Goal: Information Seeking & Learning: Learn about a topic

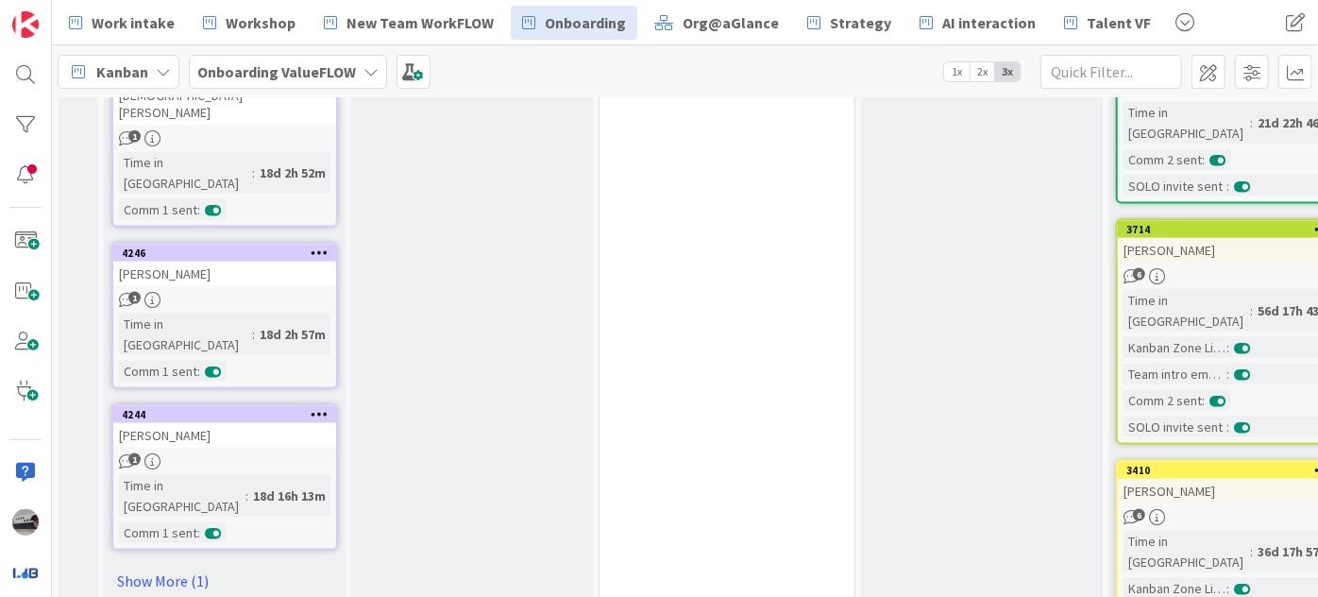
scroll to position [1373, 0]
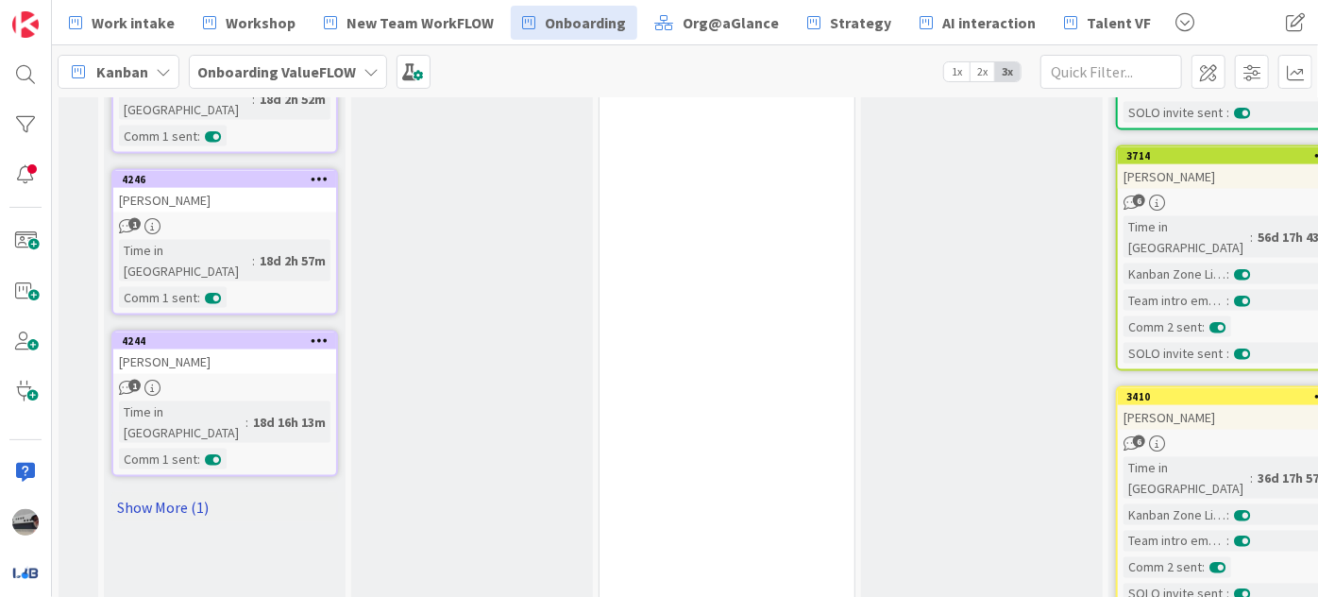
click at [166, 492] on link "Show More (1)" at bounding box center [224, 507] width 227 height 30
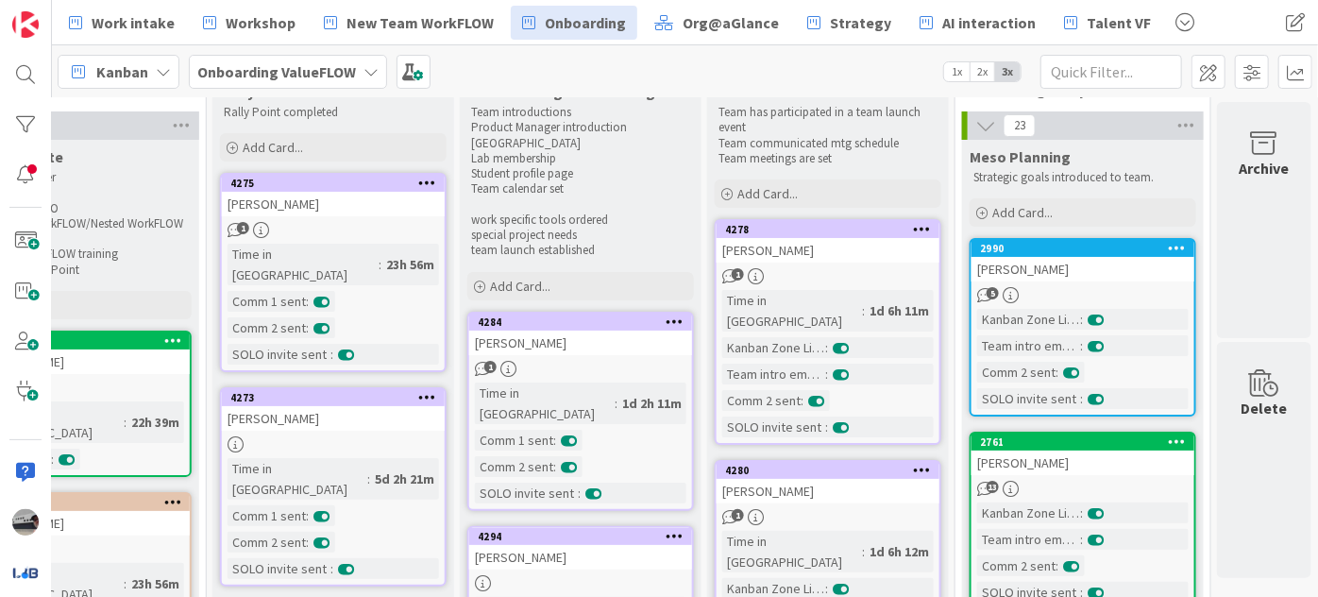
scroll to position [0, 660]
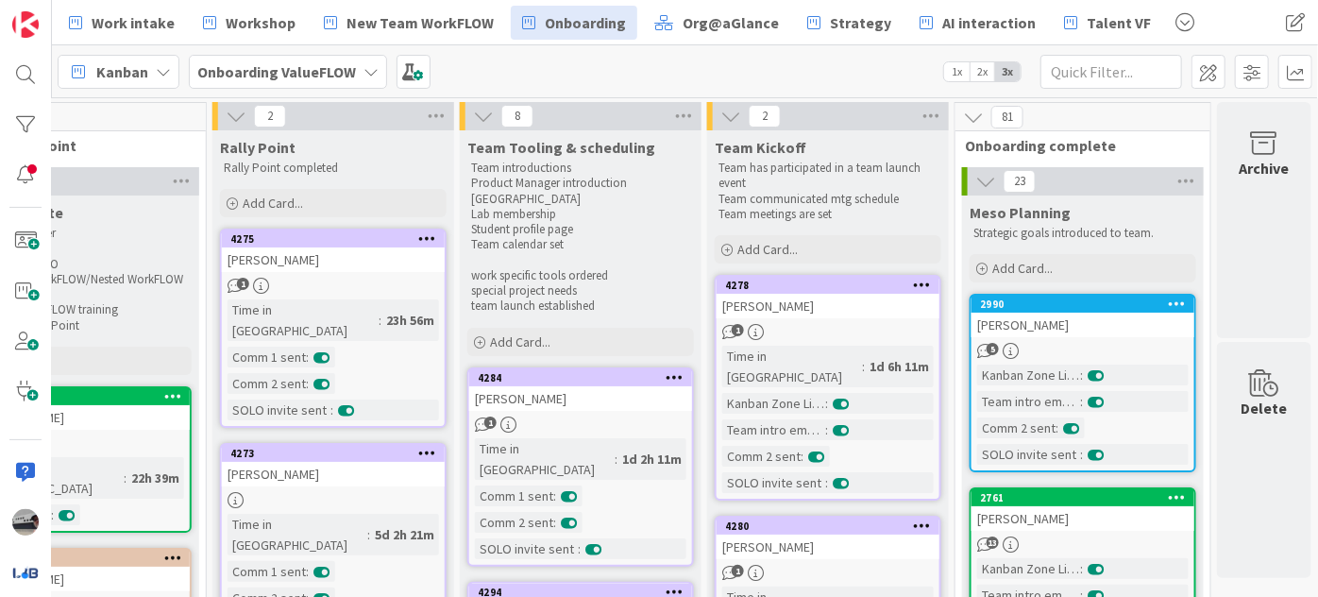
click at [975, 177] on icon at bounding box center [985, 181] width 21 height 21
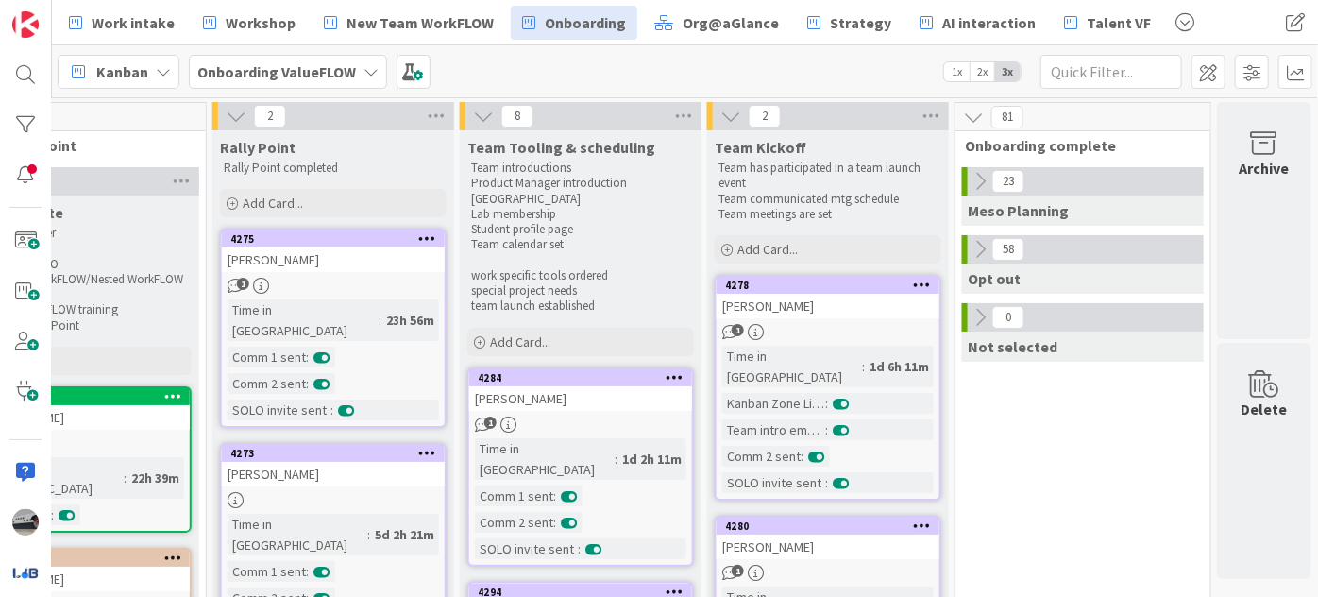
click at [970, 250] on icon at bounding box center [979, 249] width 21 height 21
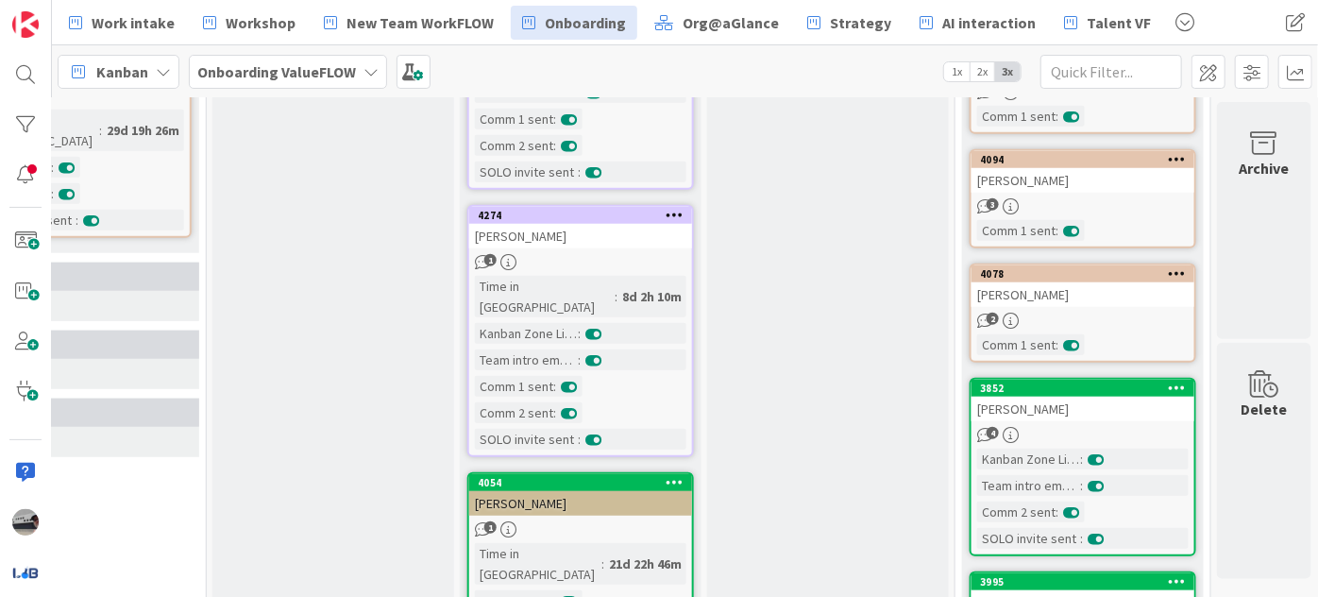
scroll to position [429, 660]
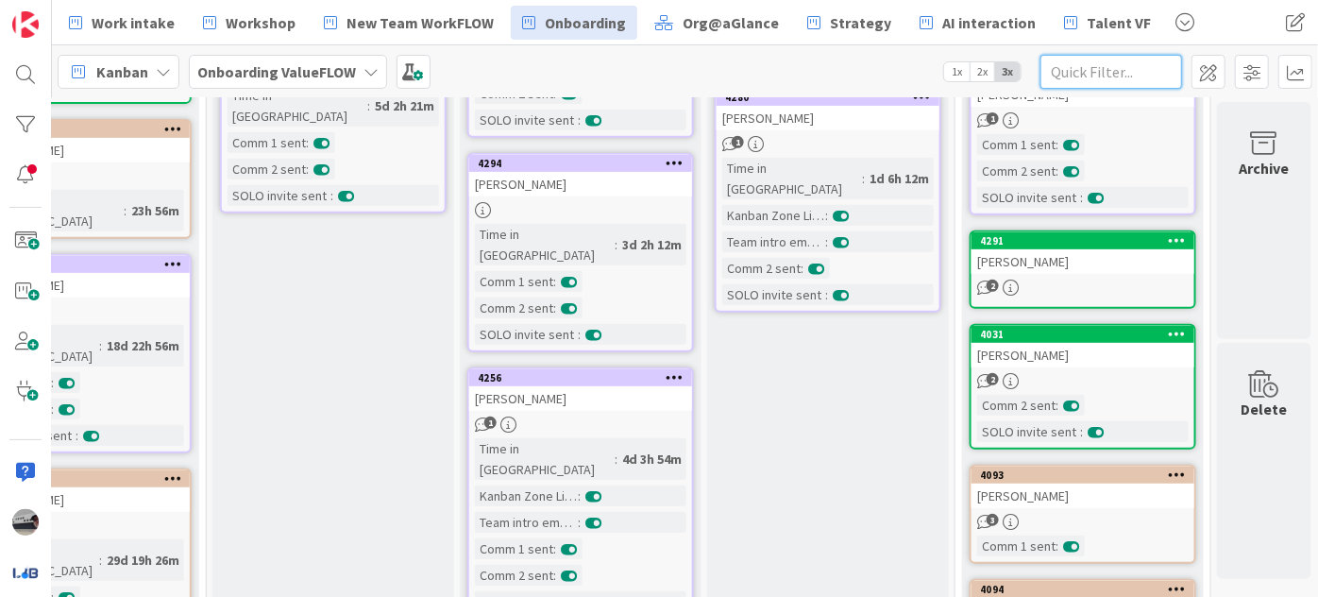
click at [1099, 70] on input "text" at bounding box center [1111, 72] width 142 height 34
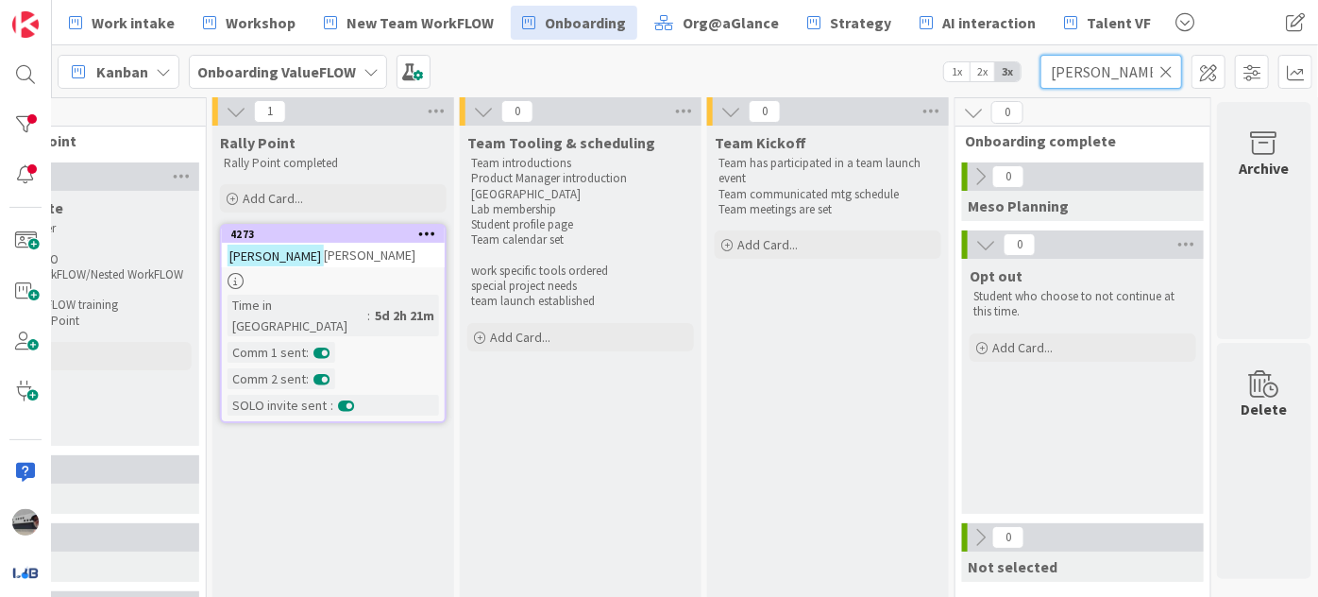
scroll to position [0, 660]
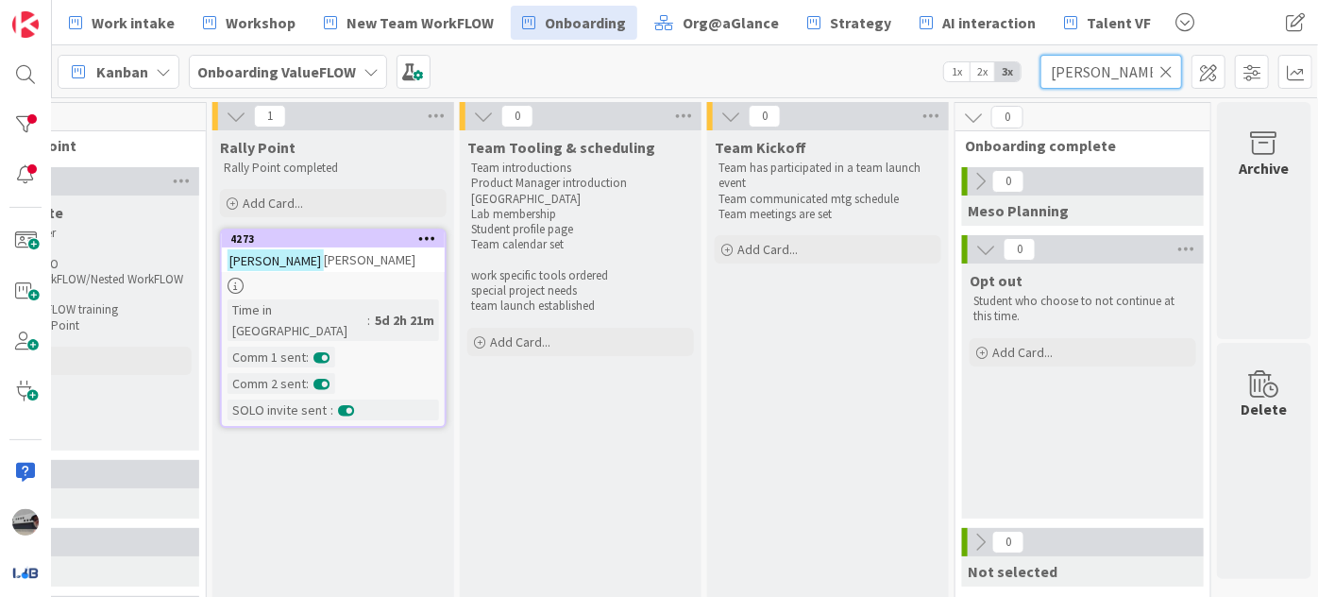
type input "[PERSON_NAME]"
click at [1160, 66] on icon at bounding box center [1165, 71] width 13 height 17
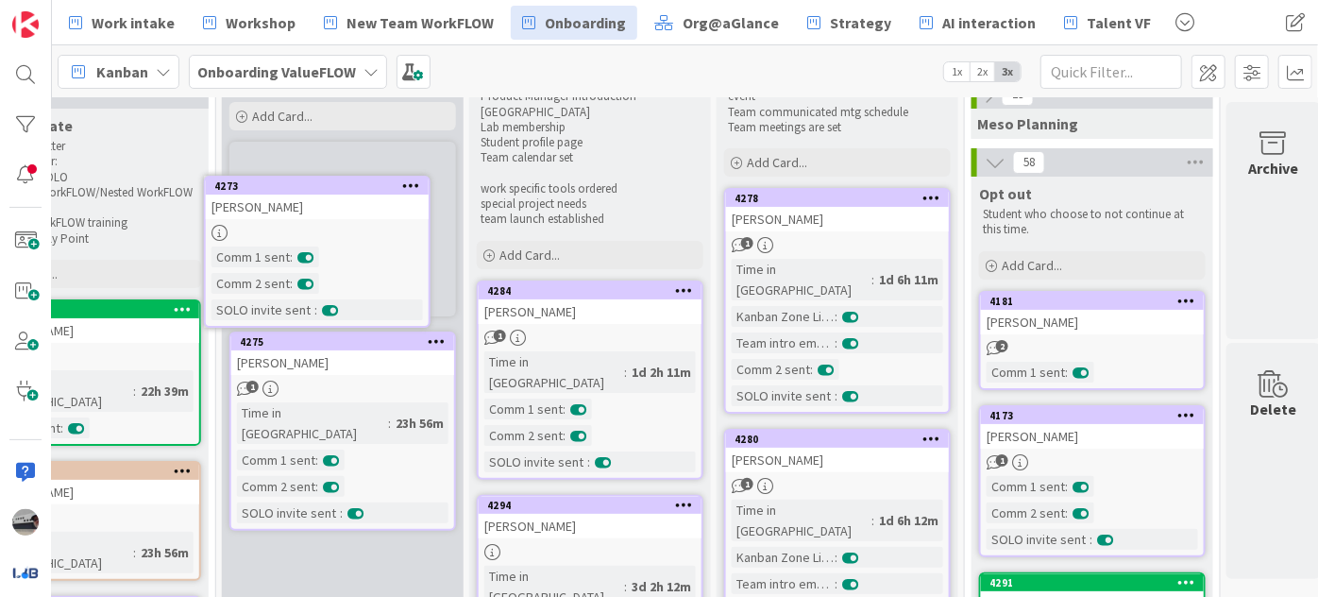
scroll to position [0, 624]
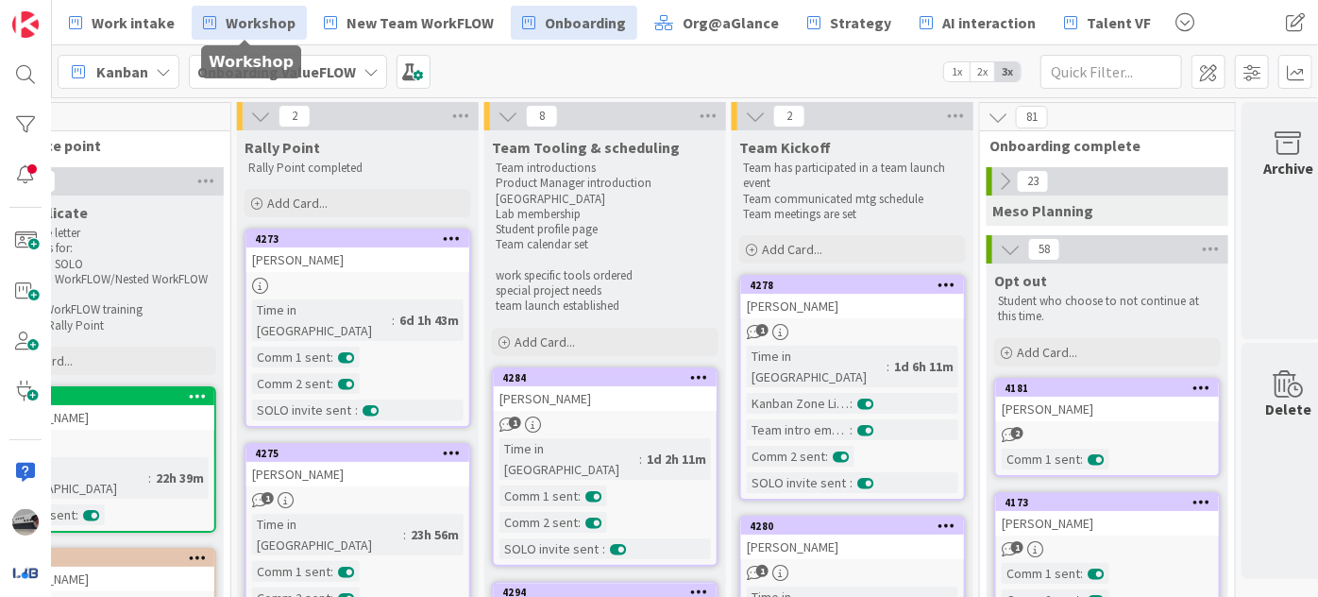
click at [272, 23] on span "Workshop" at bounding box center [261, 22] width 70 height 23
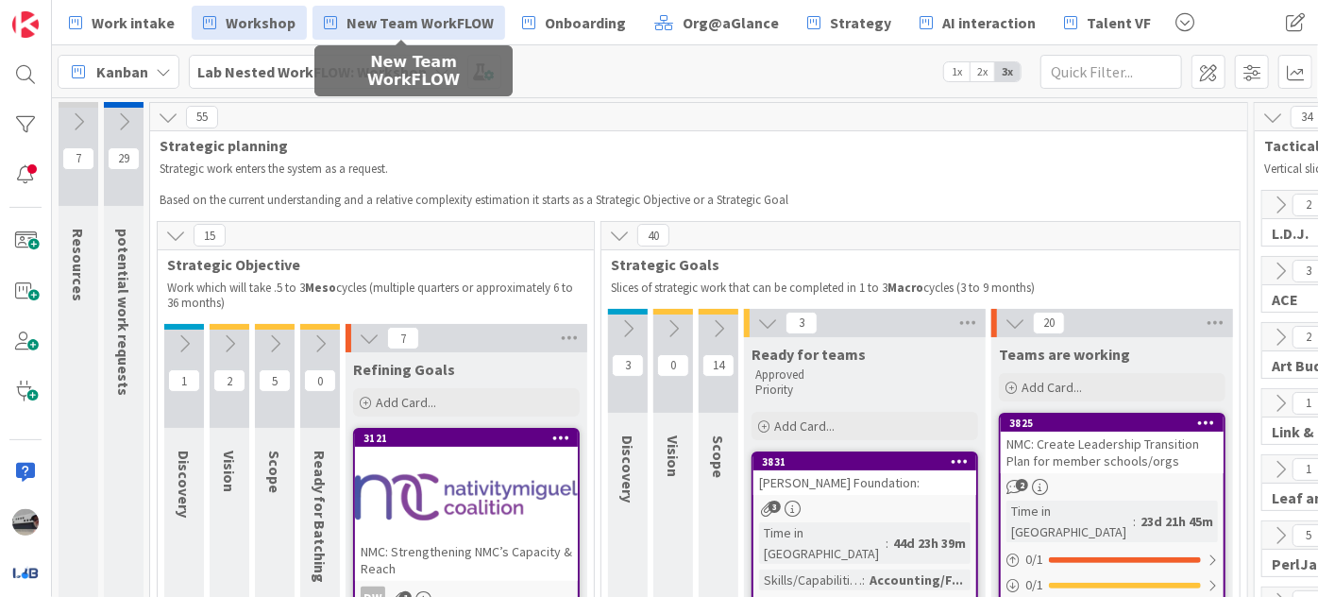
click at [405, 25] on span "New Team WorkFLOW" at bounding box center [419, 22] width 147 height 23
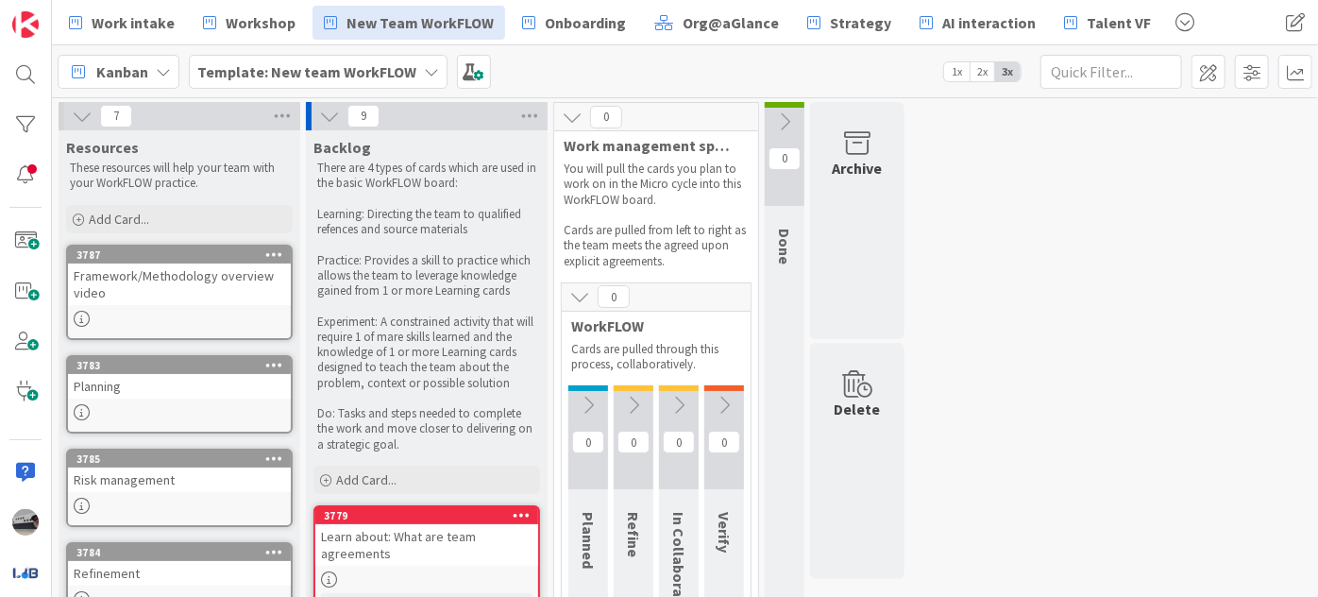
click at [145, 278] on div "Framework/Methodology overview video" at bounding box center [179, 284] width 223 height 42
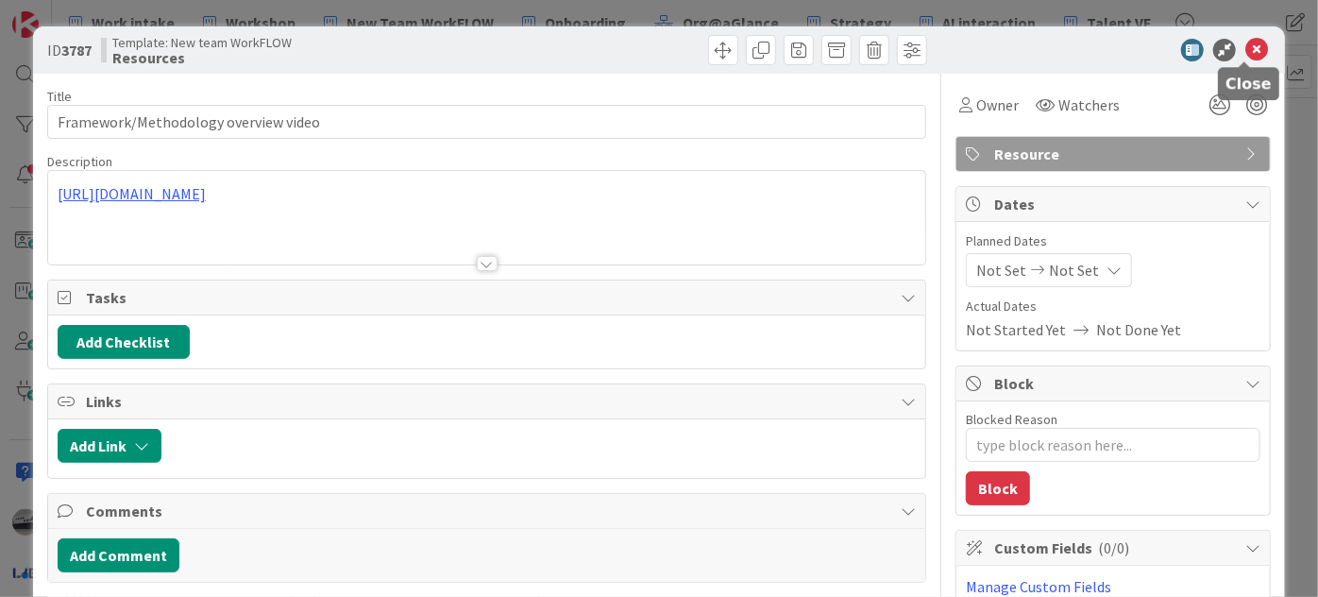
click at [1245, 41] on icon at bounding box center [1256, 50] width 23 height 23
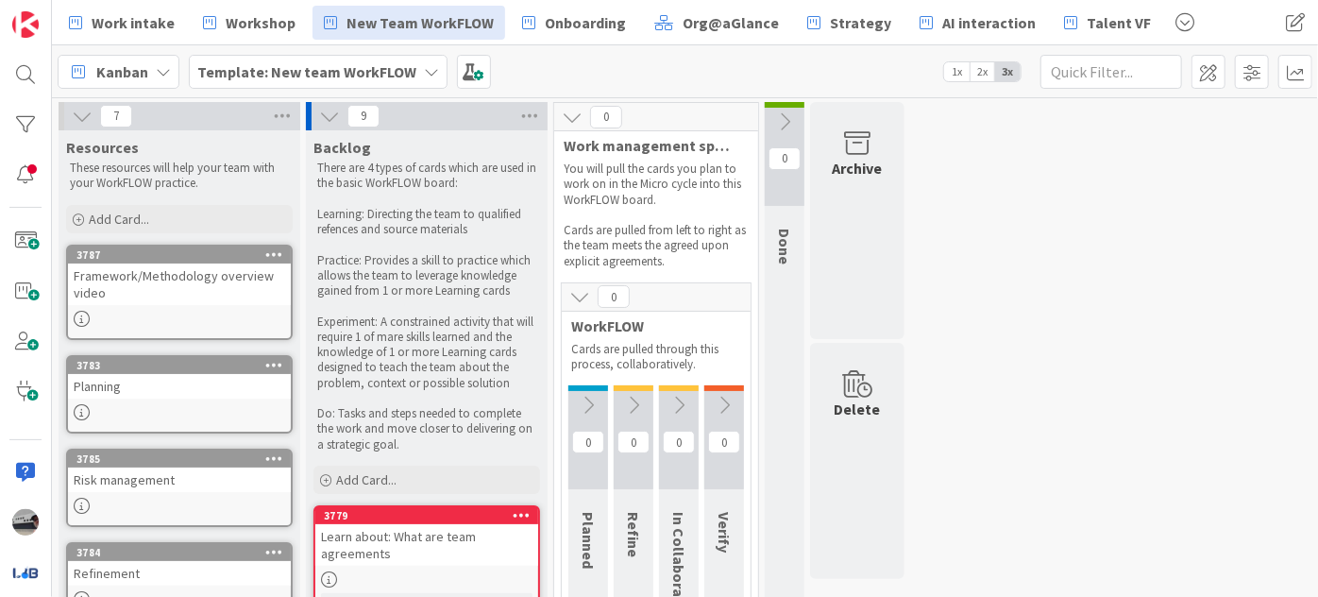
click at [586, 402] on icon at bounding box center [588, 405] width 21 height 21
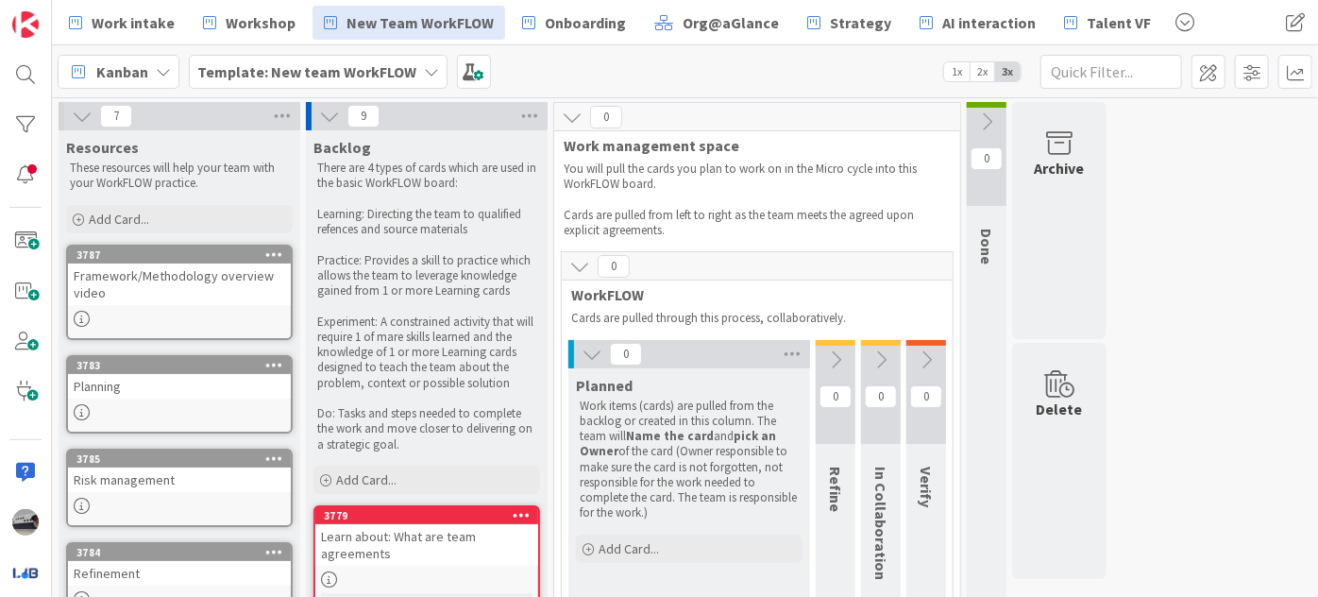
click at [846, 359] on button at bounding box center [836, 359] width 40 height 28
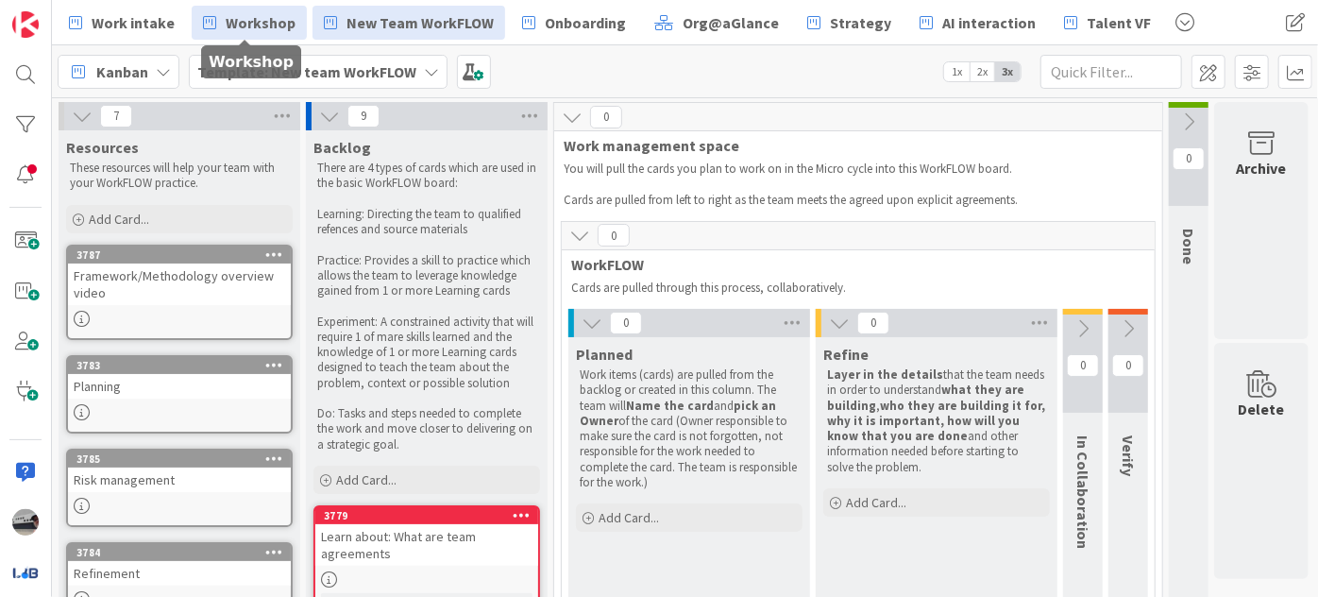
click at [261, 26] on span "Workshop" at bounding box center [261, 22] width 70 height 23
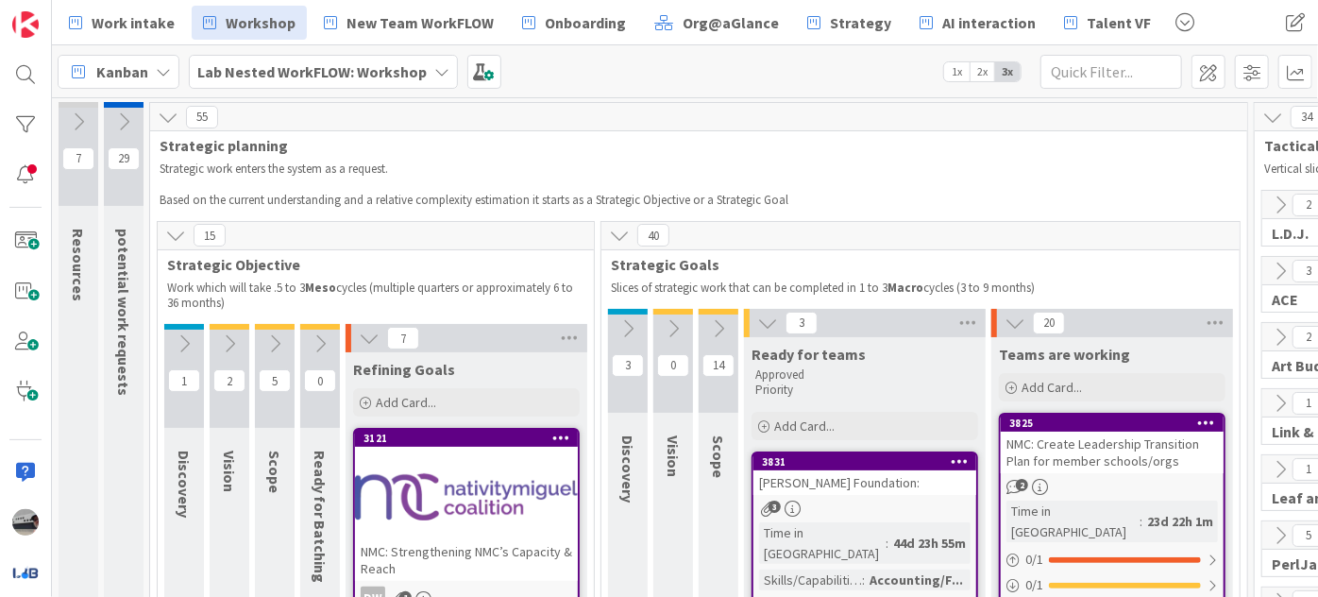
click at [370, 331] on icon at bounding box center [369, 338] width 21 height 21
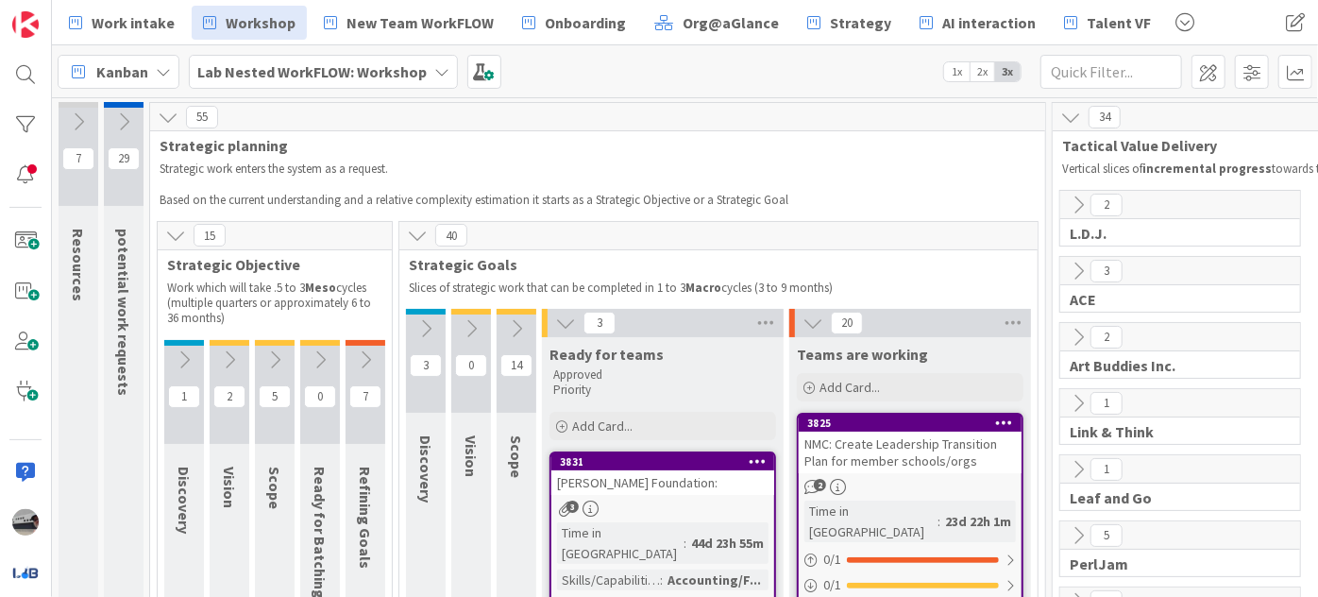
click at [559, 321] on icon at bounding box center [565, 322] width 21 height 21
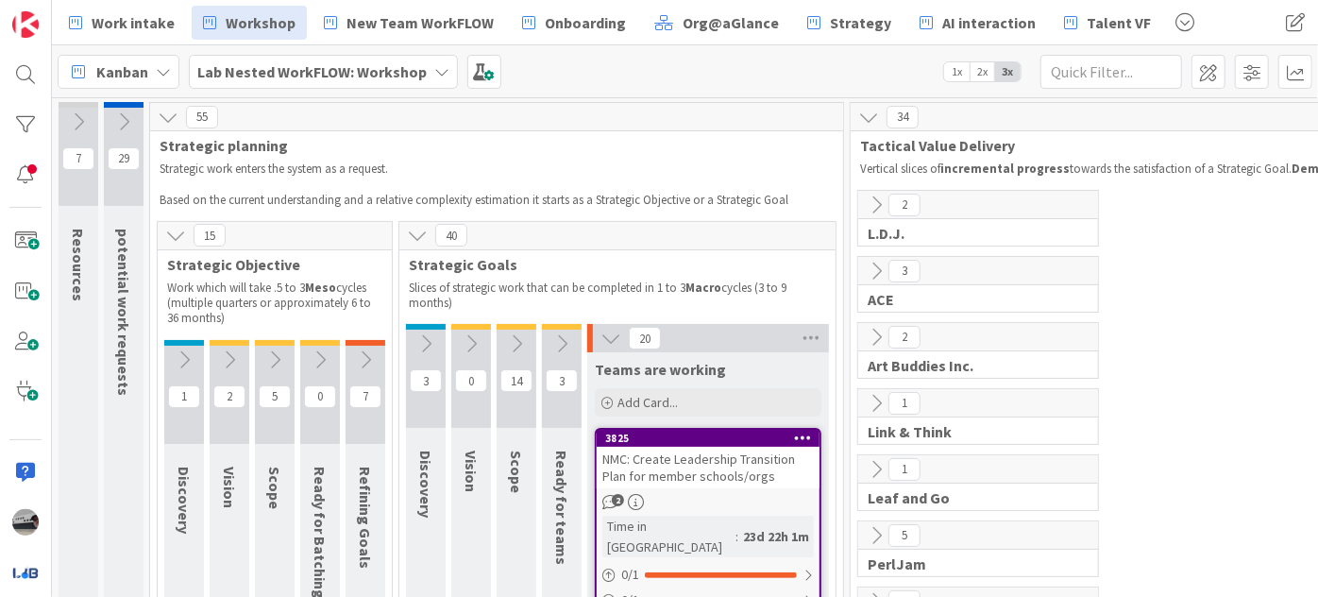
click at [612, 338] on icon at bounding box center [610, 338] width 21 height 21
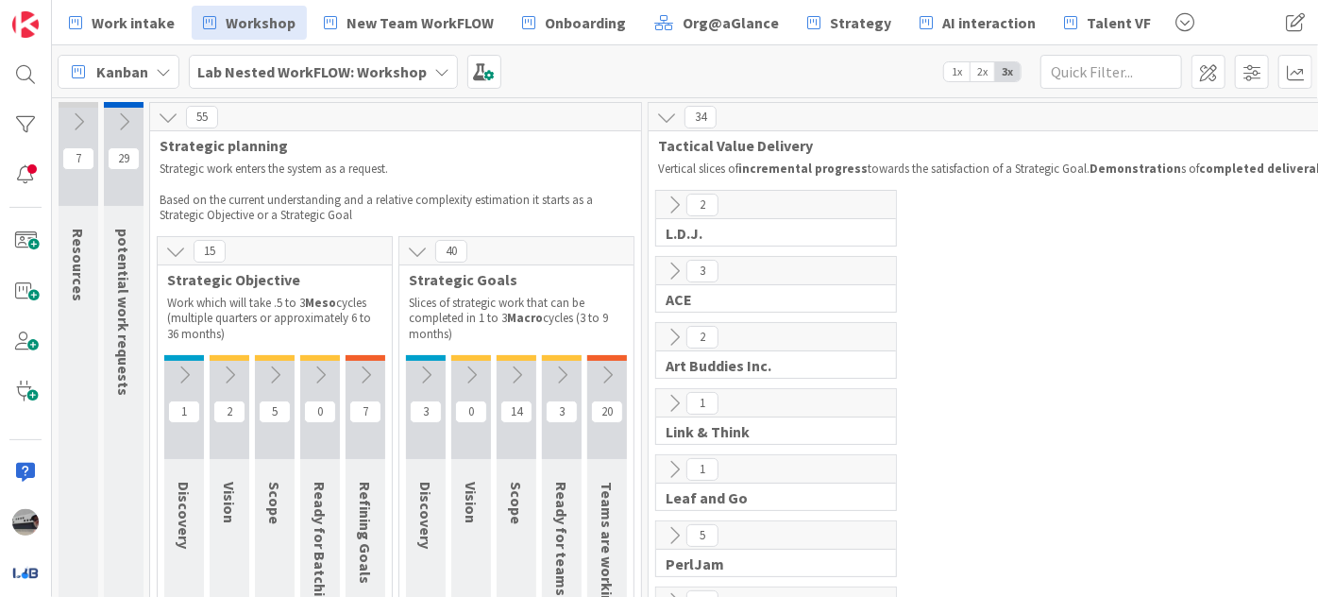
click at [362, 371] on icon at bounding box center [365, 374] width 21 height 21
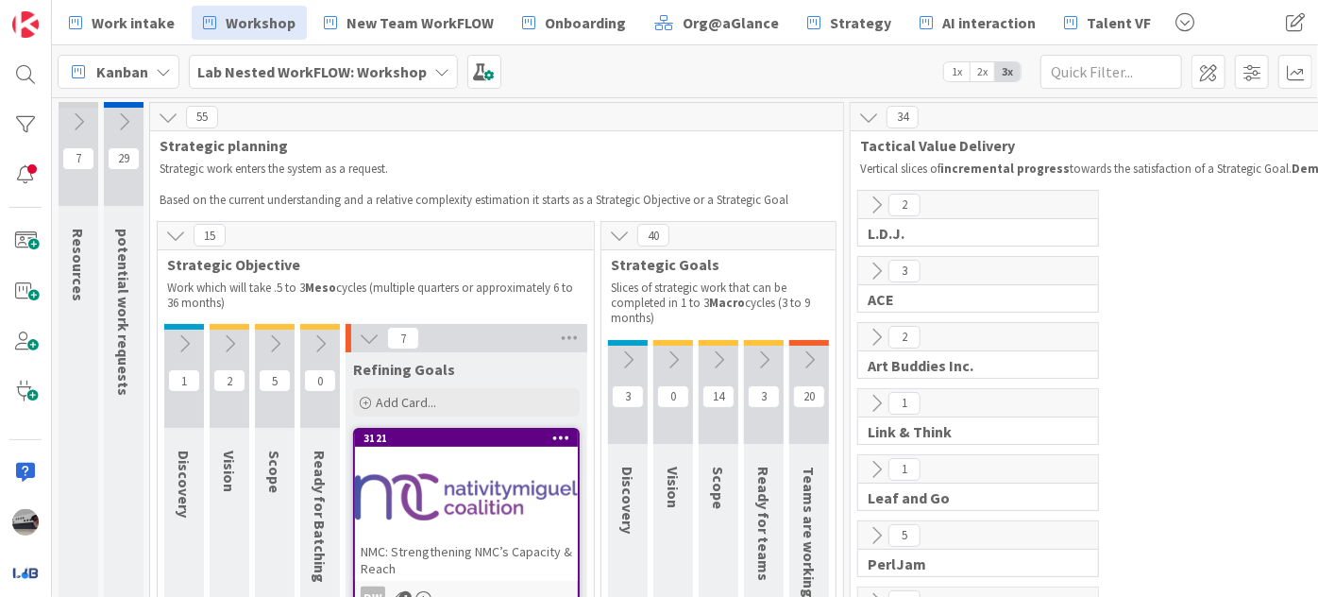
click at [759, 361] on icon at bounding box center [763, 359] width 21 height 21
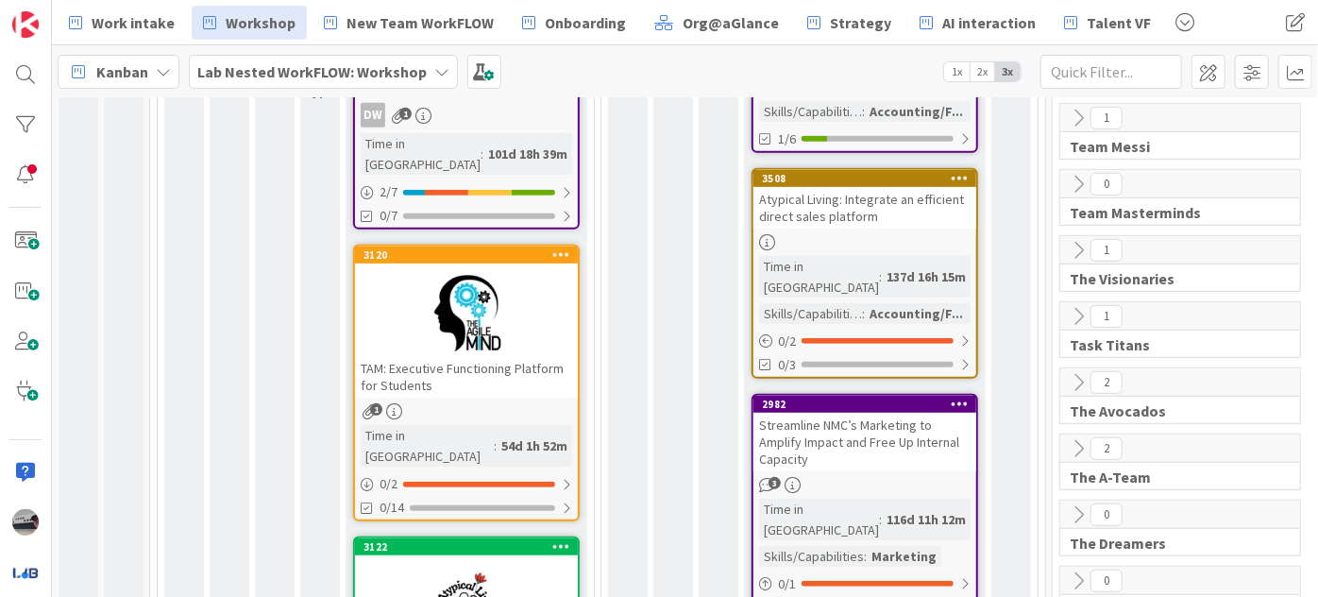
scroll to position [514, 0]
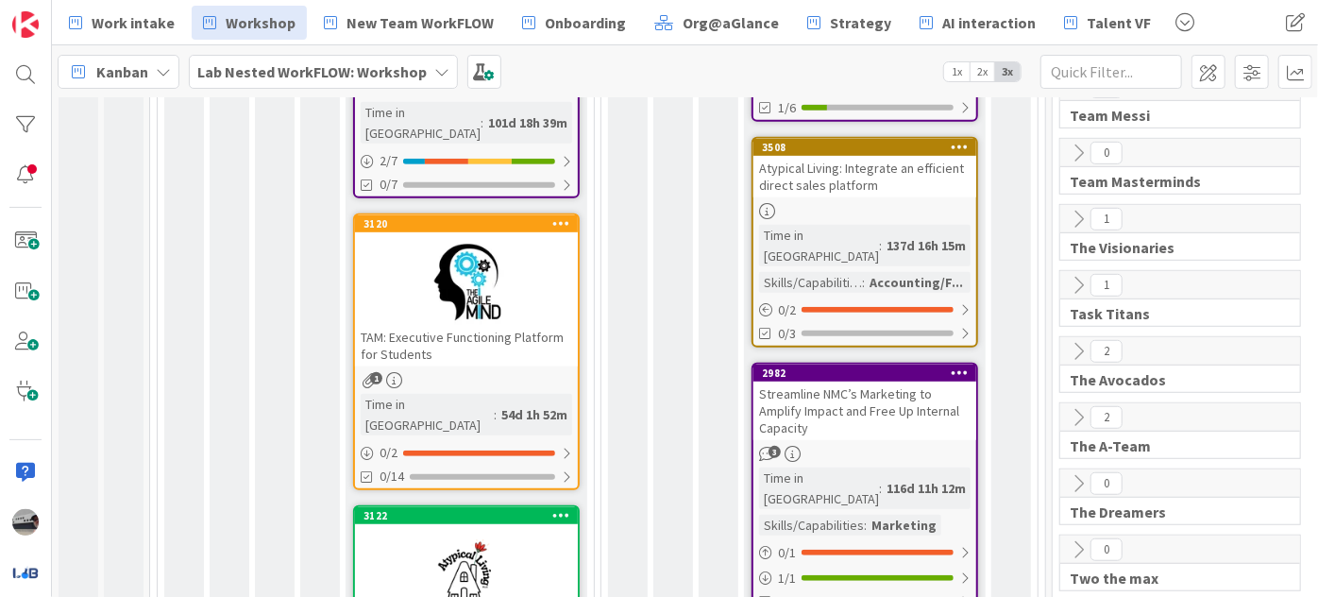
click at [852, 381] on div "Streamline NMC’s Marketing to Amplify Impact and Free Up Internal Capacity" at bounding box center [864, 410] width 223 height 59
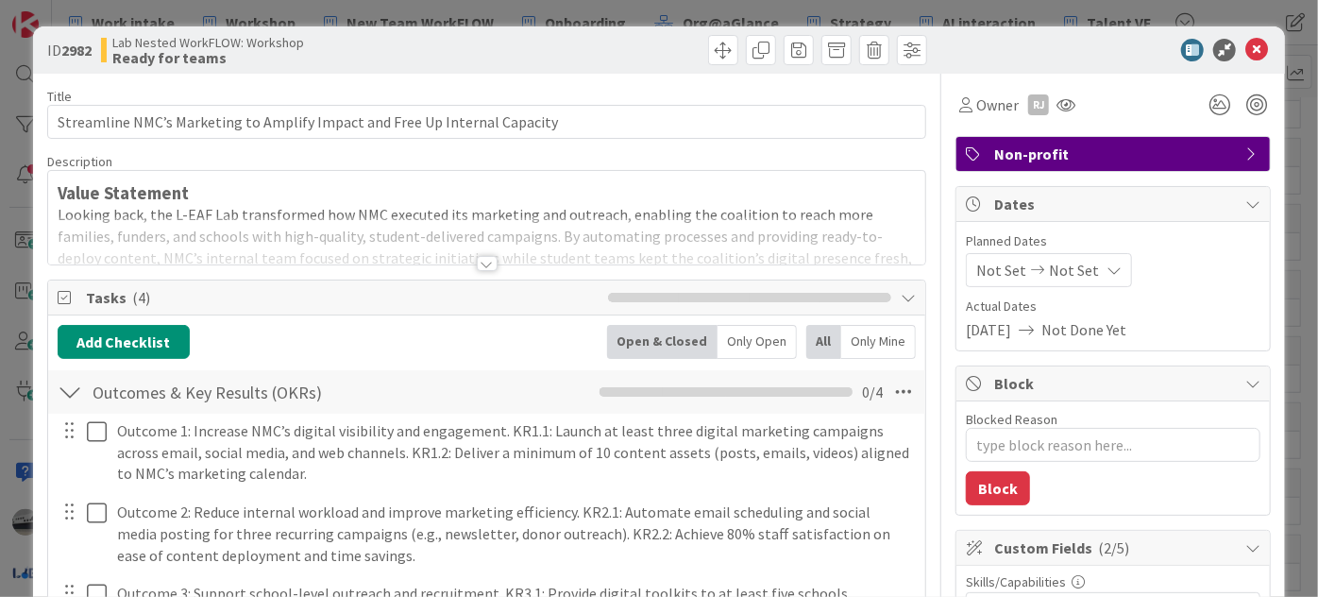
type textarea "x"
click at [477, 261] on div at bounding box center [487, 263] width 21 height 15
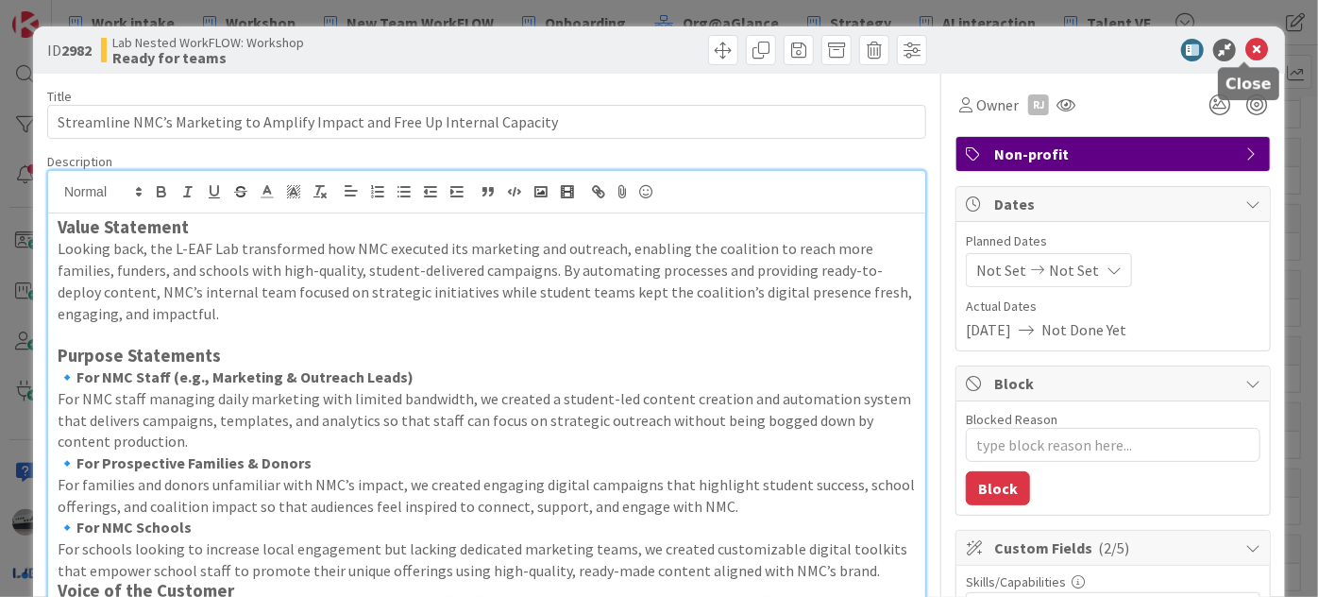
click at [1246, 40] on icon at bounding box center [1256, 50] width 23 height 23
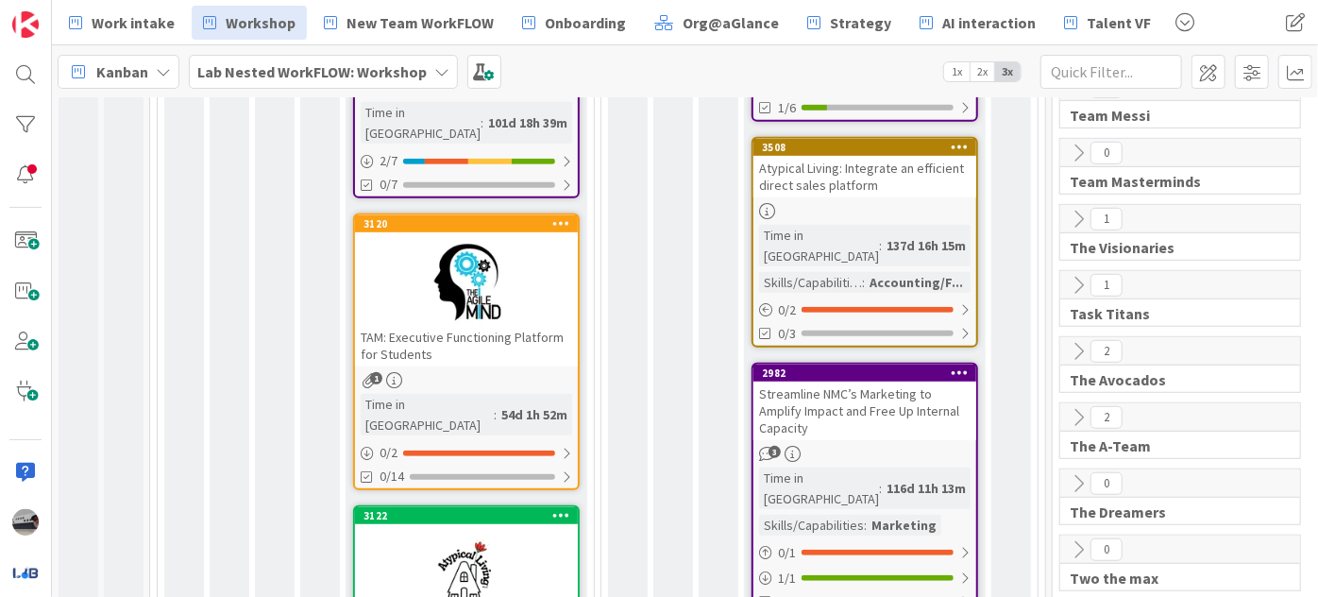
click at [362, 64] on b "Lab Nested WorkFLOW: Workshop" at bounding box center [311, 71] width 229 height 19
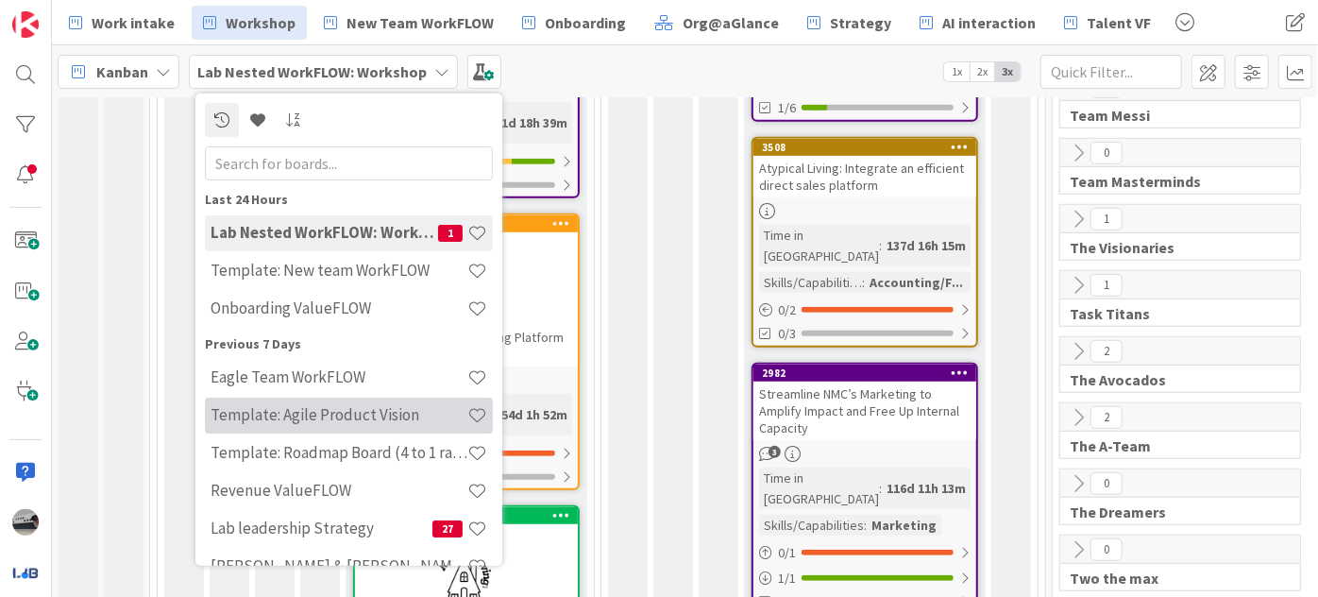
click at [378, 425] on div "Template: Agile Product Vision" at bounding box center [349, 414] width 288 height 36
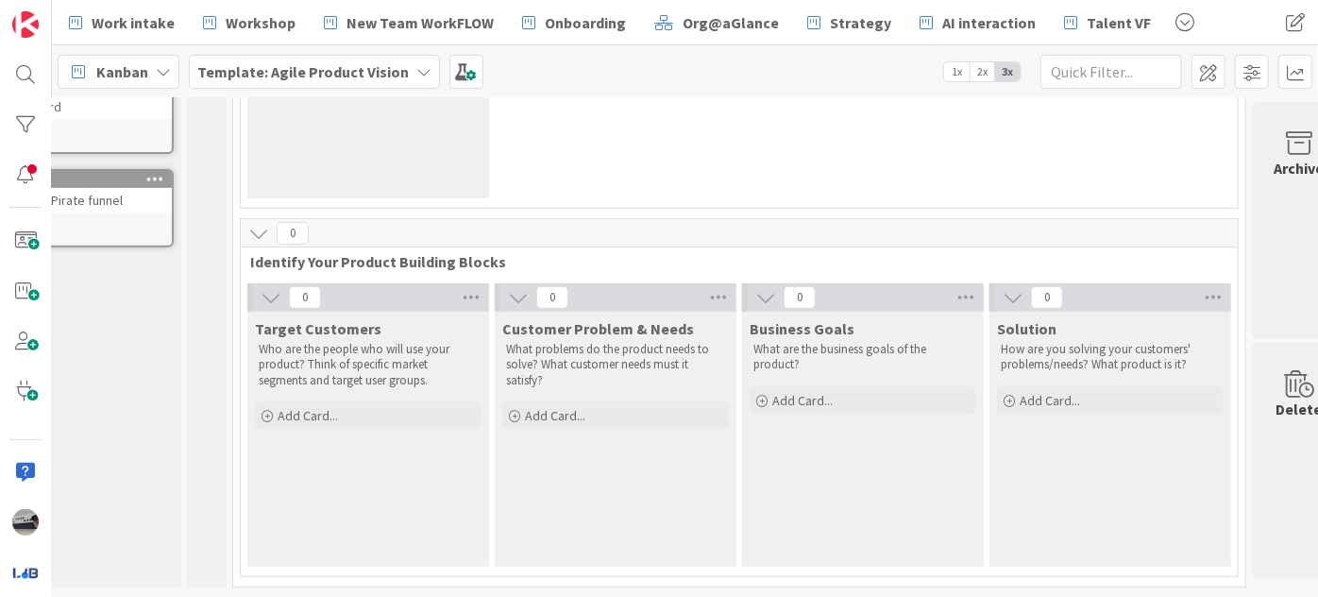
scroll to position [328, 129]
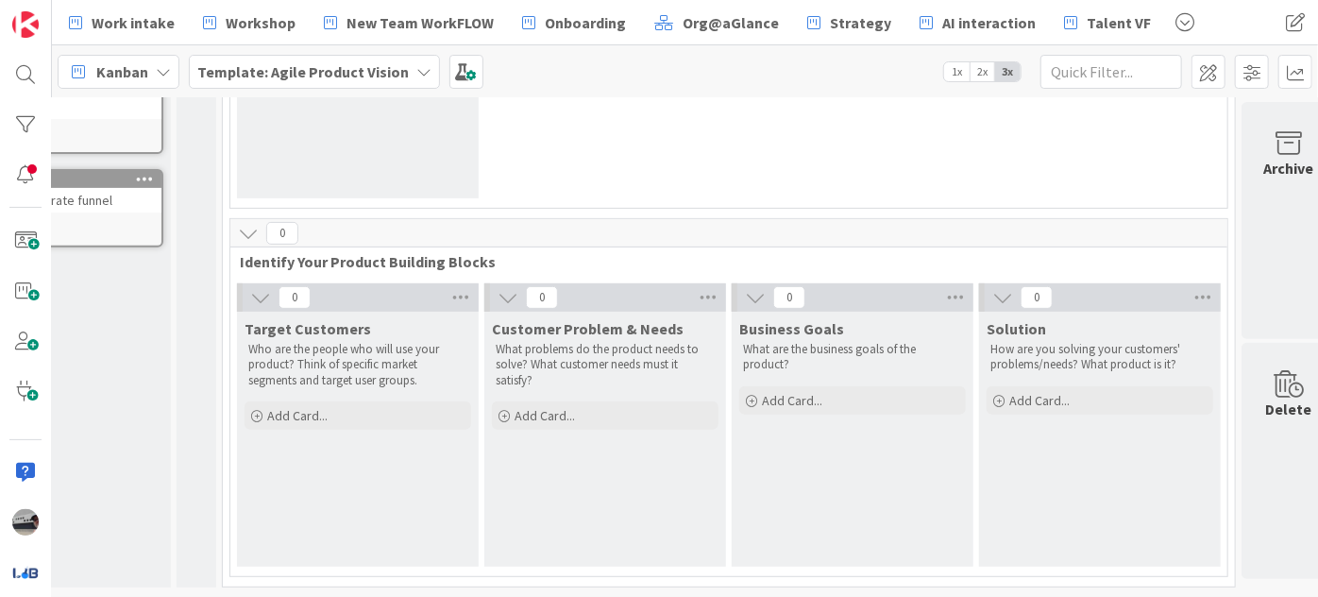
click at [352, 75] on b "Template: Agile Product Vision" at bounding box center [302, 71] width 211 height 19
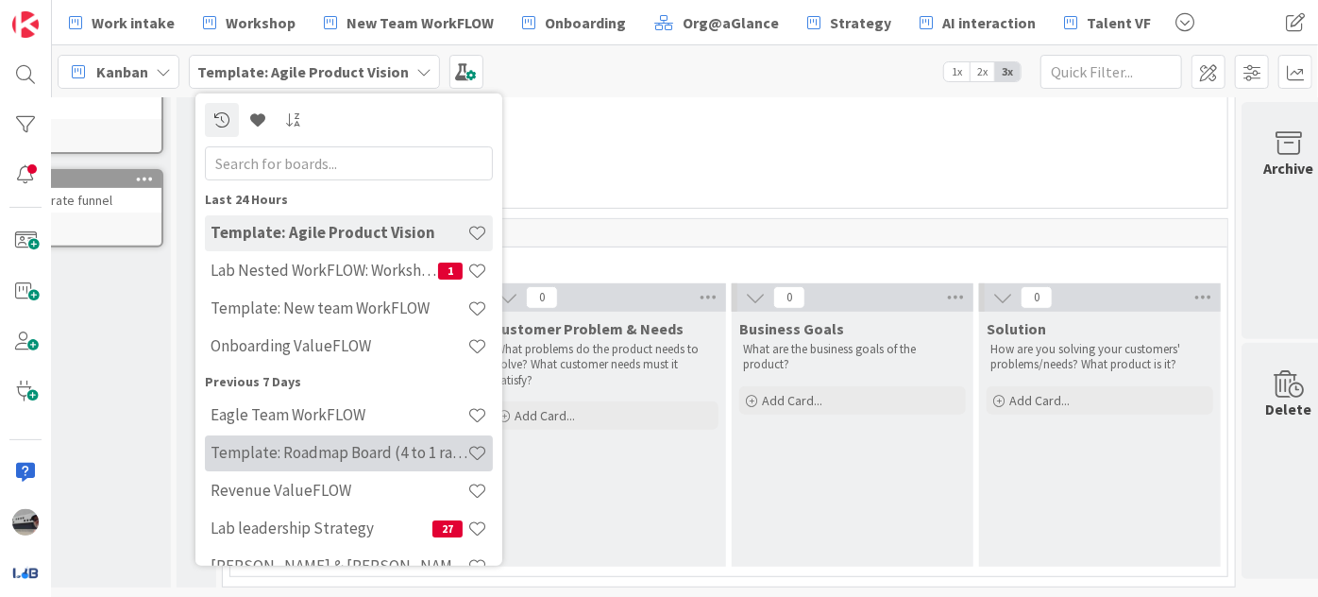
click at [396, 458] on h4 "Template: Roadmap Board (4 to 1 ratio or Annual/Quarterly view)" at bounding box center [339, 452] width 257 height 19
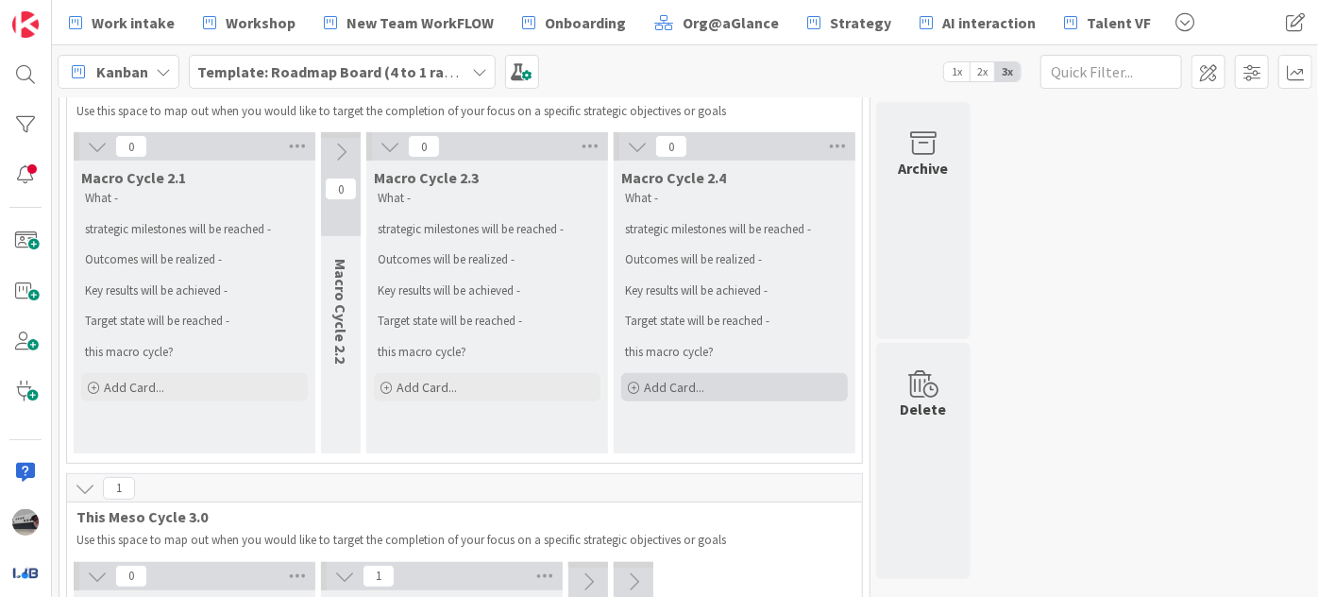
scroll to position [257, 0]
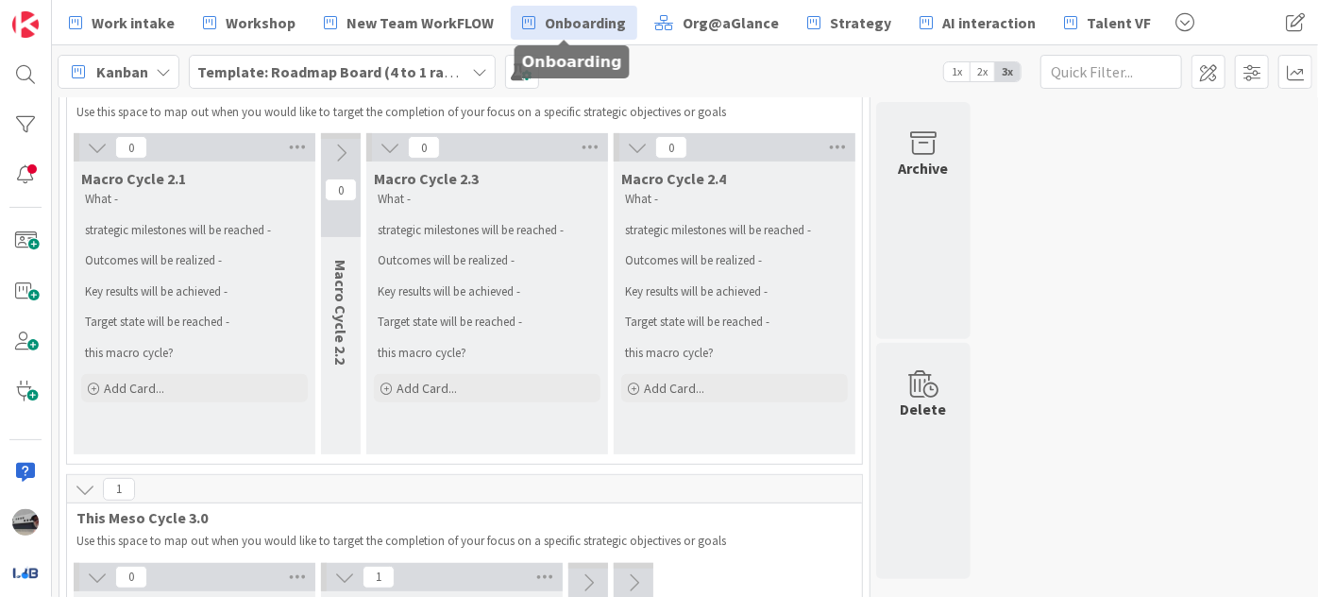
click at [522, 22] on icon at bounding box center [528, 22] width 13 height 25
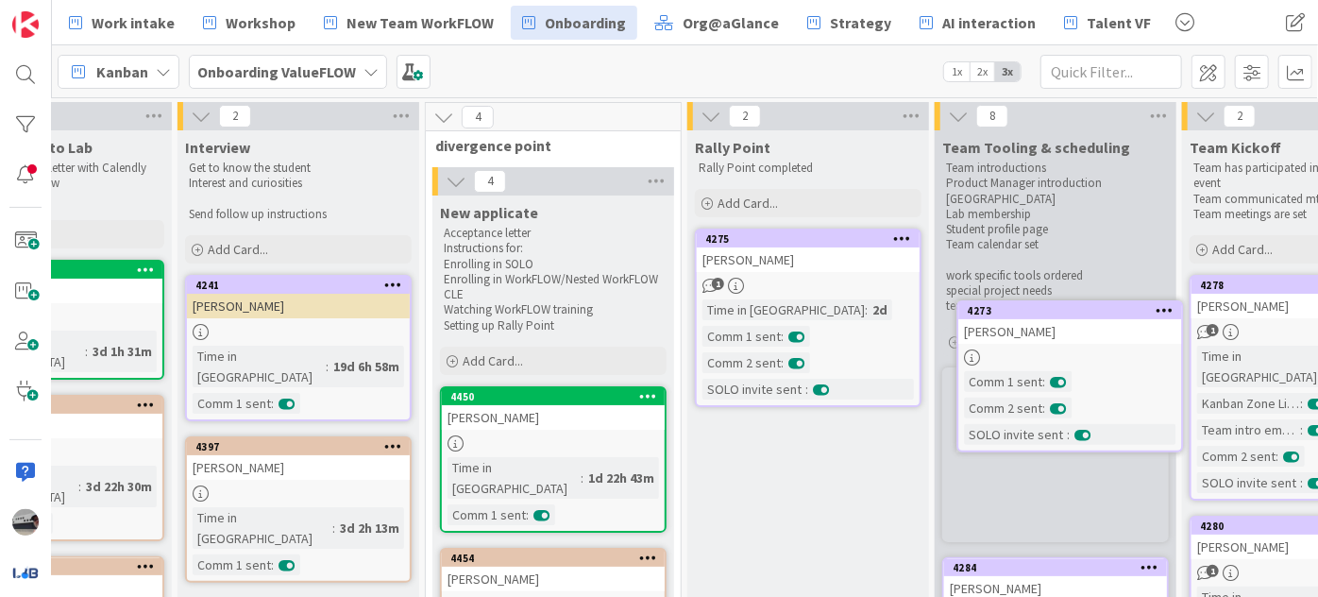
scroll to position [0, 181]
